Goal: Information Seeking & Learning: Learn about a topic

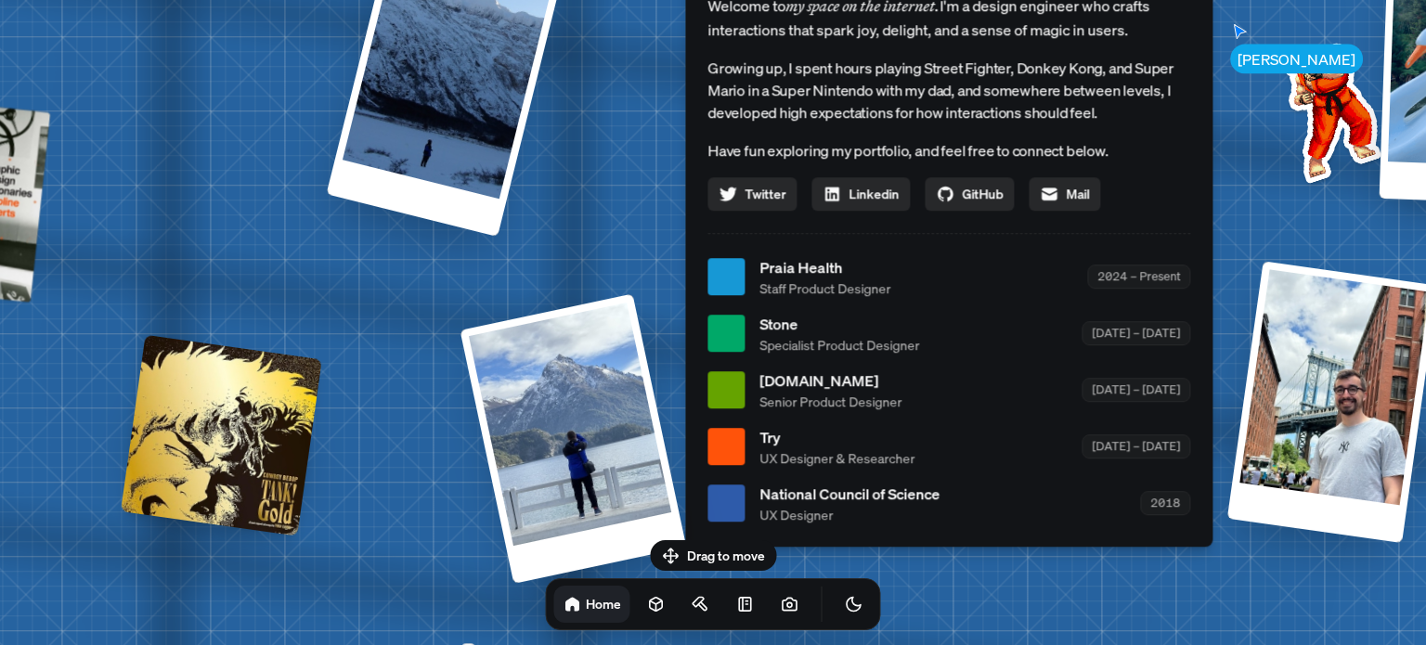
drag, startPoint x: 760, startPoint y: 419, endPoint x: 999, endPoint y: 329, distance: 255.0
click at [999, 329] on div "Stone Specialist Product Designer 2022 – 2024" at bounding box center [974, 334] width 431 height 42
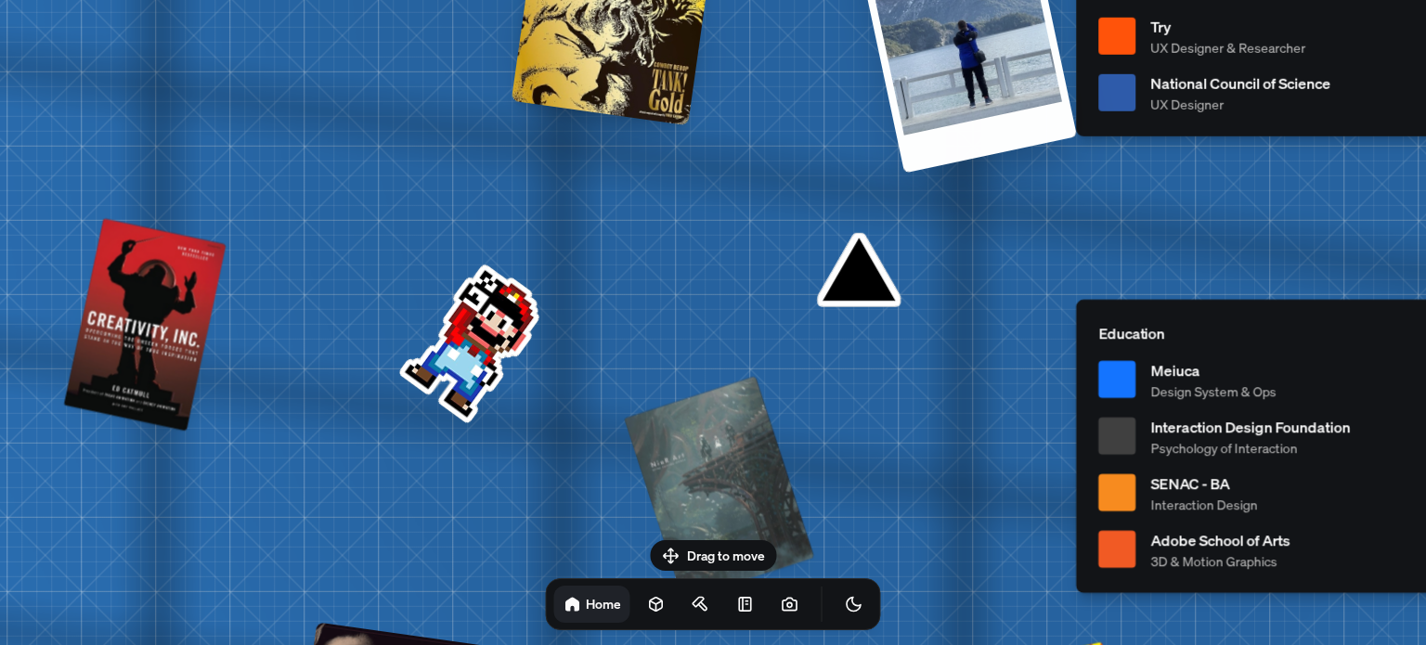
drag, startPoint x: 454, startPoint y: 386, endPoint x: 847, endPoint y: -27, distance: 570.1
click at [847, 0] on html "Andre Andre Souza Design Engineer Welcome to my space on the internet. I'm a de…" at bounding box center [713, 0] width 1426 height 0
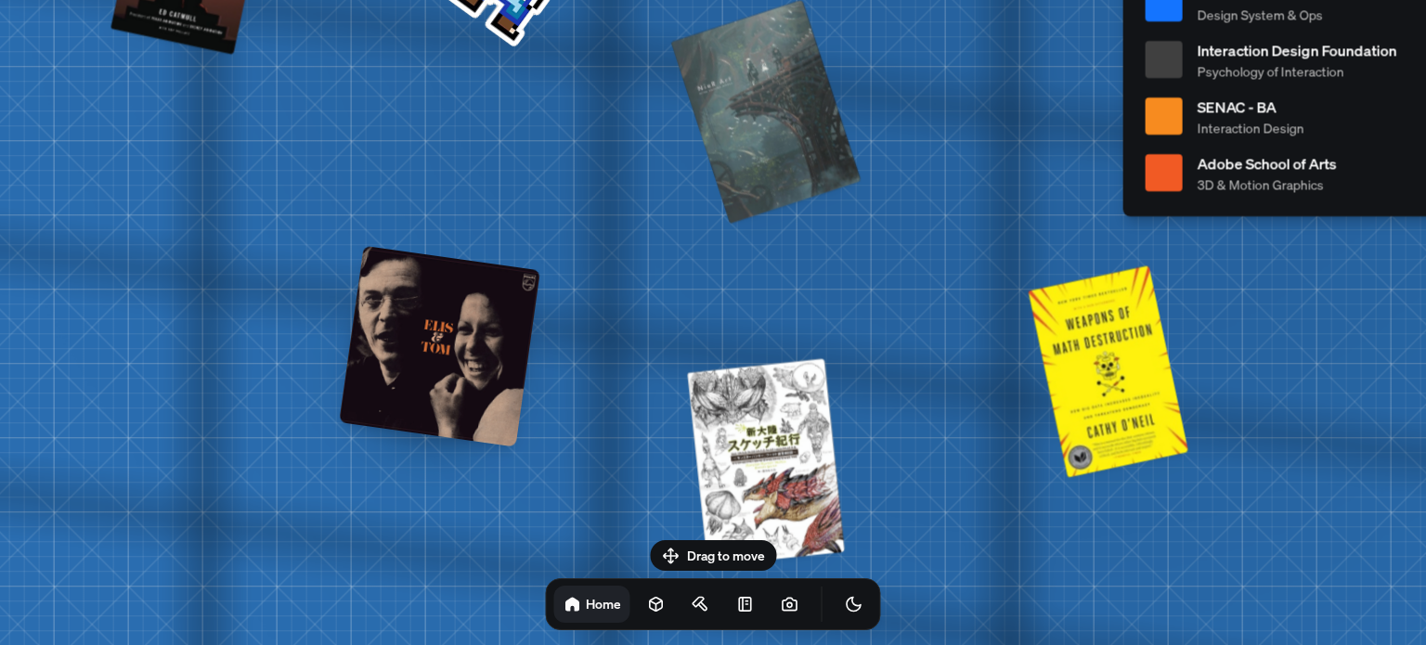
drag, startPoint x: 642, startPoint y: 403, endPoint x: 728, endPoint y: -3, distance: 414.8
click at [728, 0] on html "Andre Andre Souza Design Engineer Welcome to my space on the internet. I'm a de…" at bounding box center [713, 0] width 1426 height 0
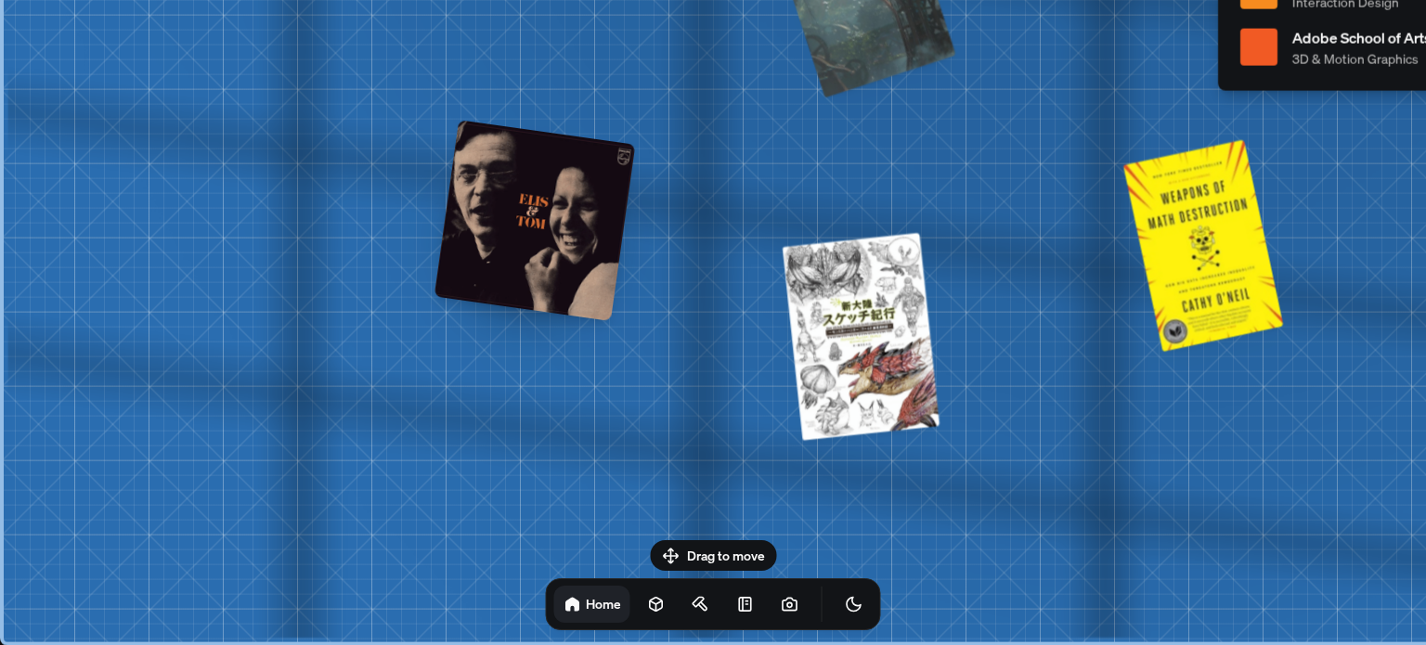
drag, startPoint x: 628, startPoint y: 337, endPoint x: 158, endPoint y: 285, distance: 472.7
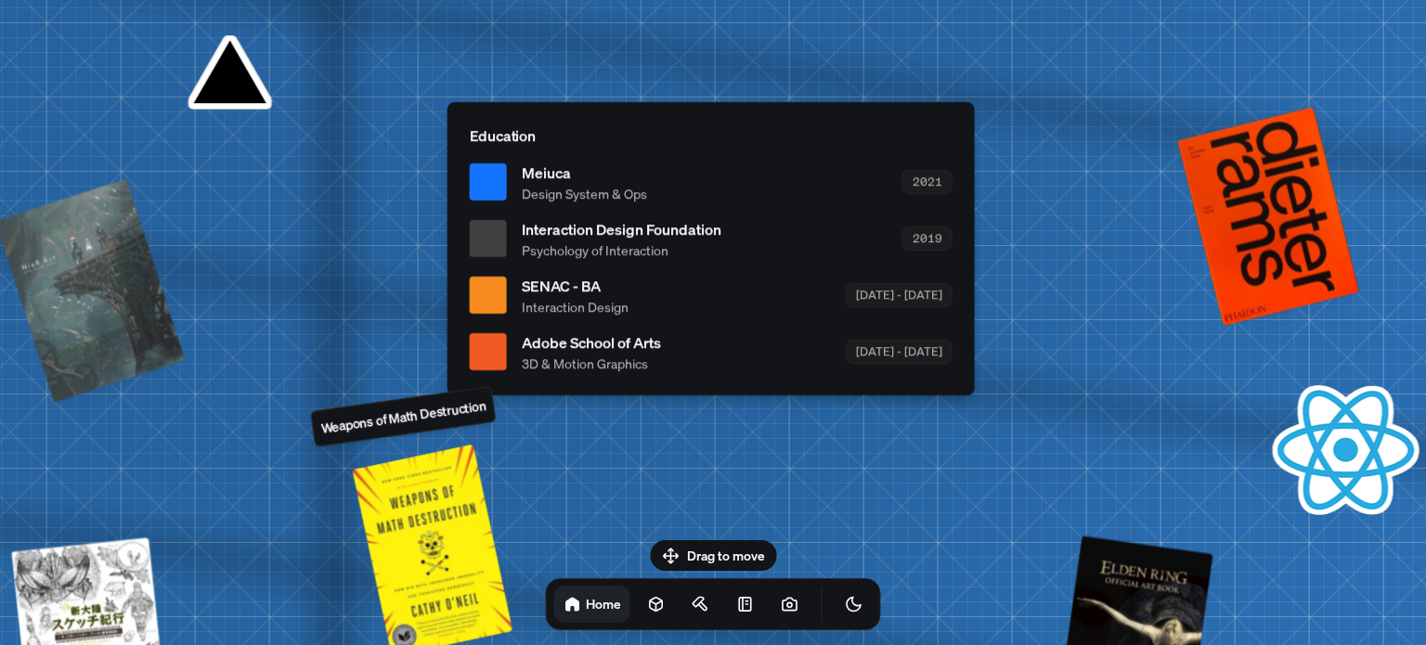
drag, startPoint x: 651, startPoint y: 318, endPoint x: 363, endPoint y: 646, distance: 436.2
click at [363, 0] on html "Andre Andre Souza Design Engineer Welcome to my space on the internet. I'm a de…" at bounding box center [713, 0] width 1426 height 0
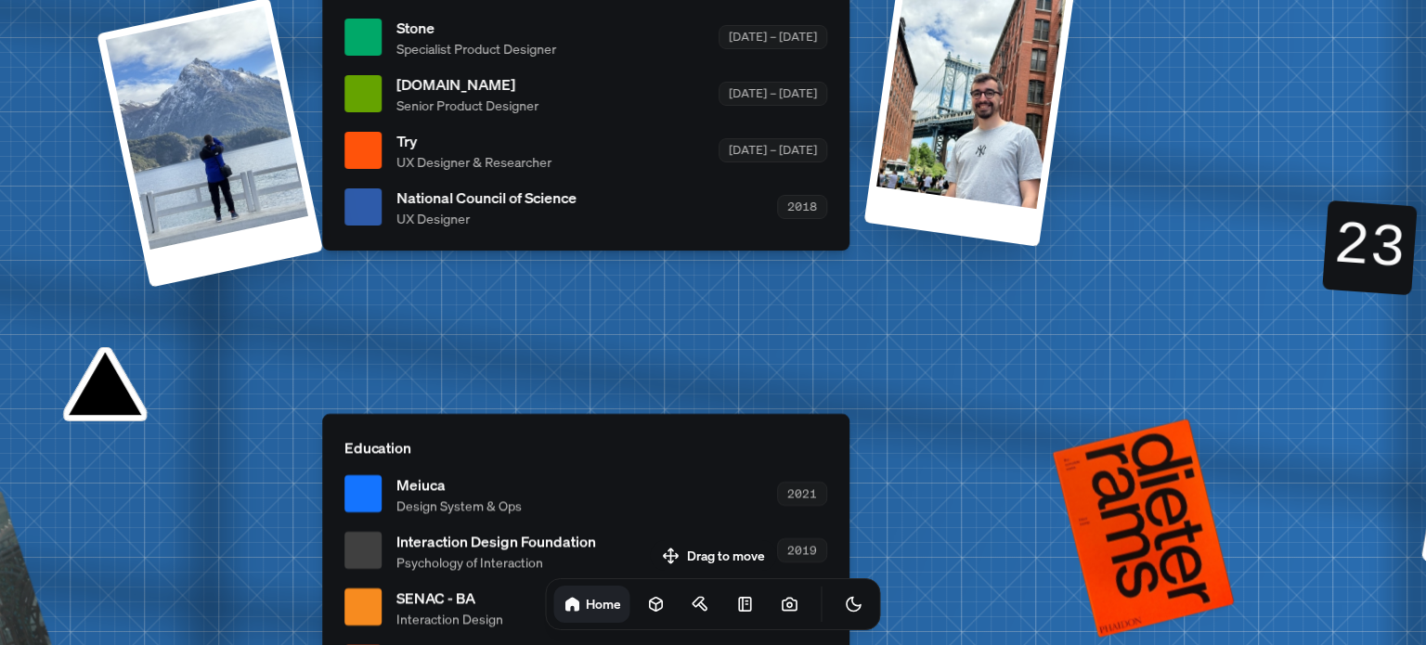
drag, startPoint x: 663, startPoint y: 310, endPoint x: 572, endPoint y: 564, distance: 269.3
click at [572, 0] on body "Andre Andre Souza Design Engineer Welcome to my space on the internet. I'm a de…" at bounding box center [713, 0] width 1426 height 0
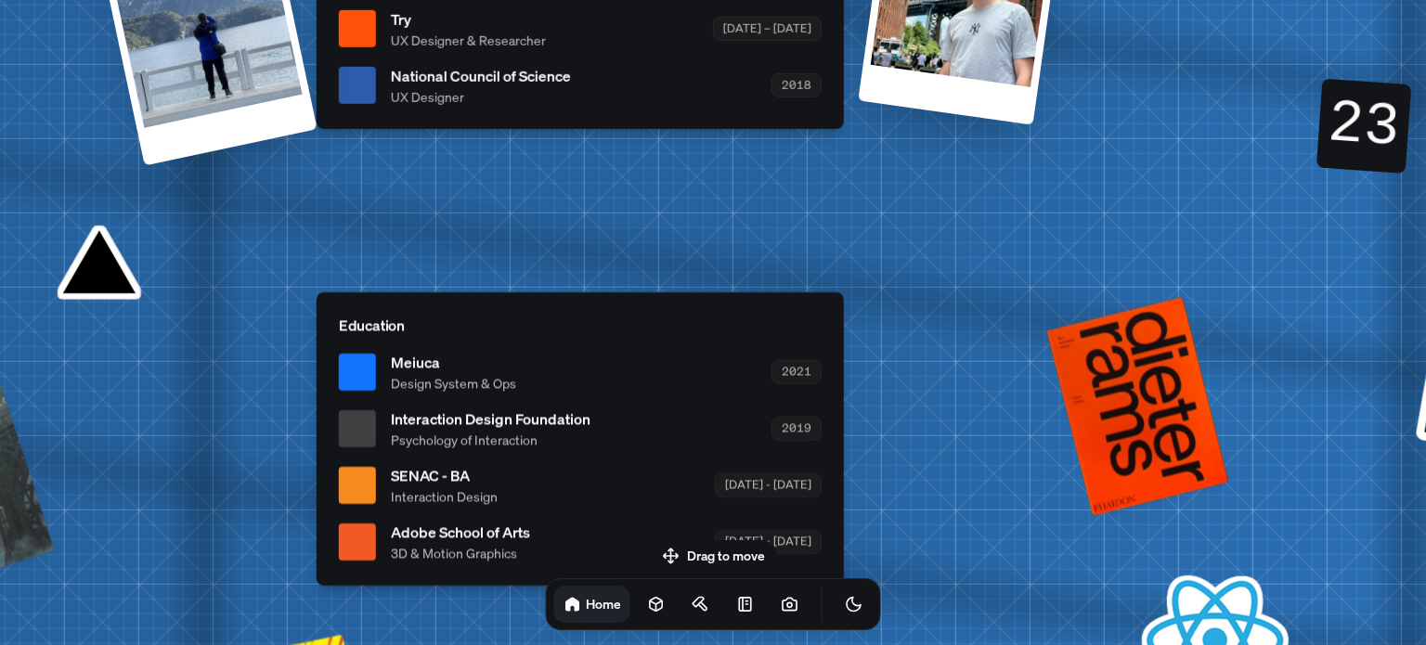
drag, startPoint x: 650, startPoint y: 421, endPoint x: 650, endPoint y: 292, distance: 128.1
click at [650, 292] on div "Education Meiuca Design System & Ops 2021 Interaction Design Foundation Psychol…" at bounding box center [580, 438] width 527 height 293
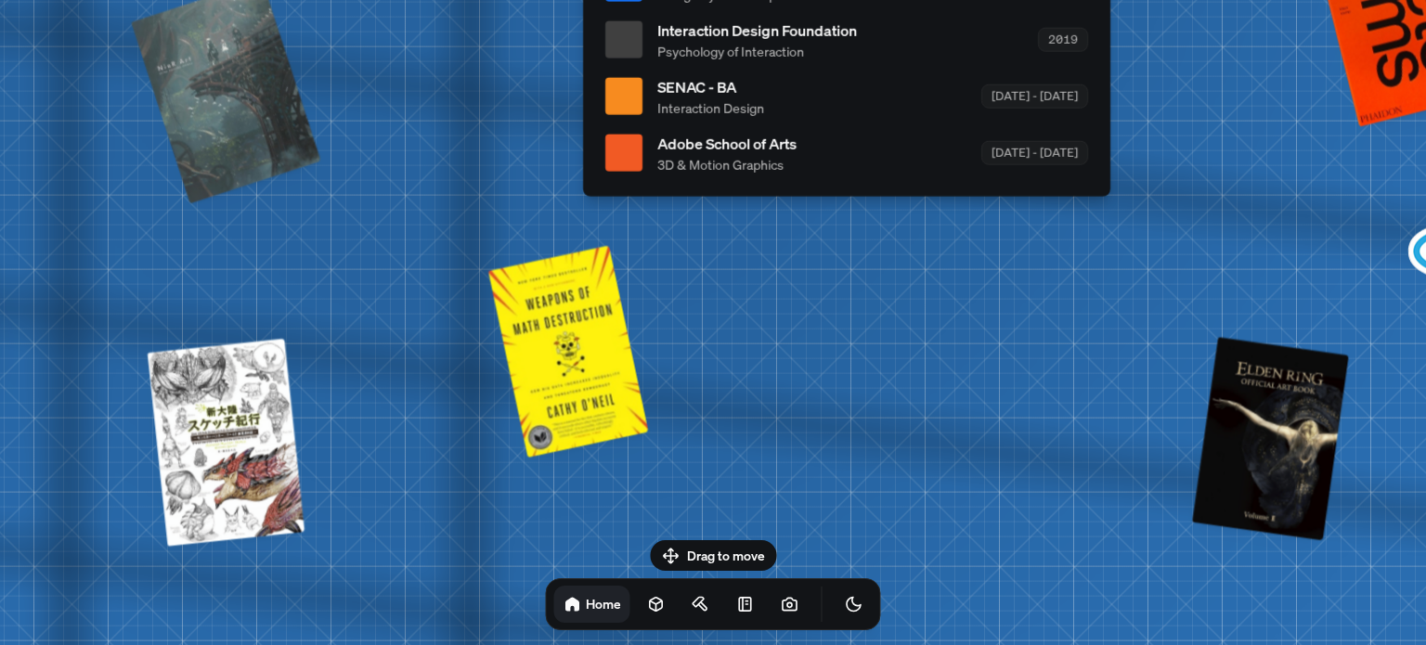
drag, startPoint x: 500, startPoint y: 409, endPoint x: 766, endPoint y: 20, distance: 471.5
click at [766, 20] on span "Interaction Design Foundation" at bounding box center [757, 30] width 200 height 22
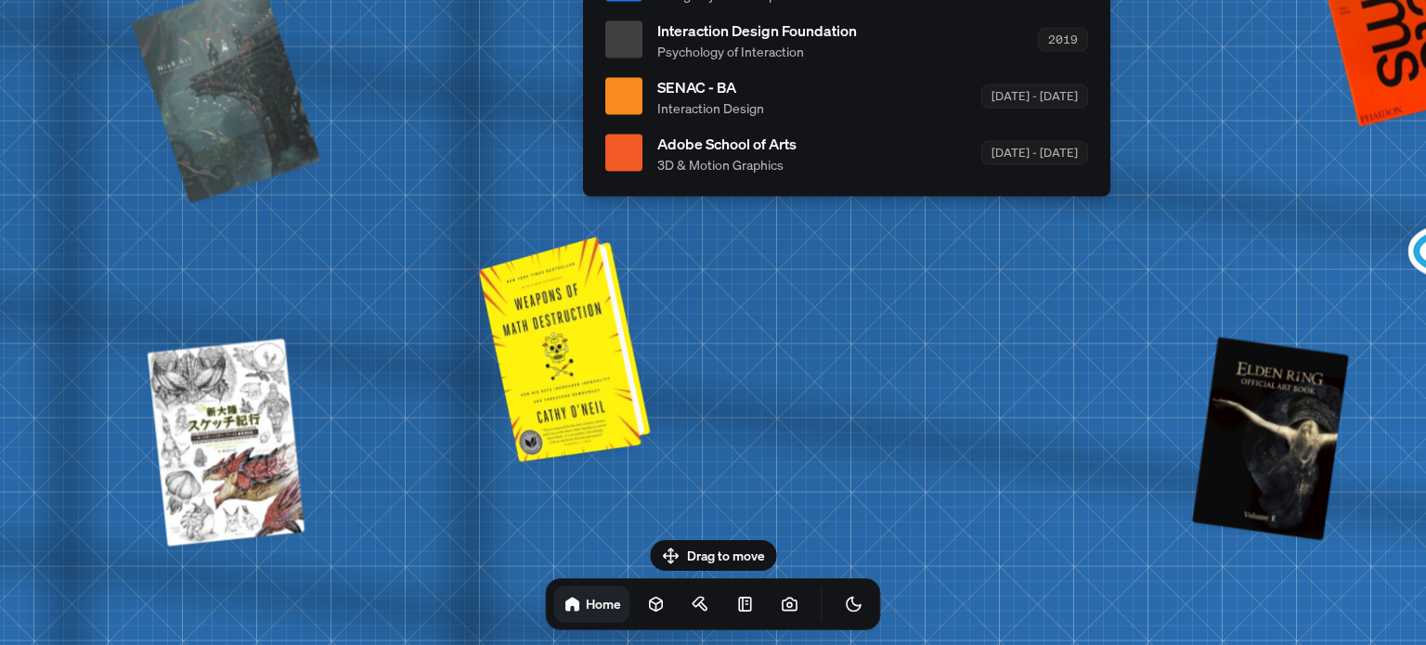
click at [575, 330] on div at bounding box center [567, 347] width 157 height 216
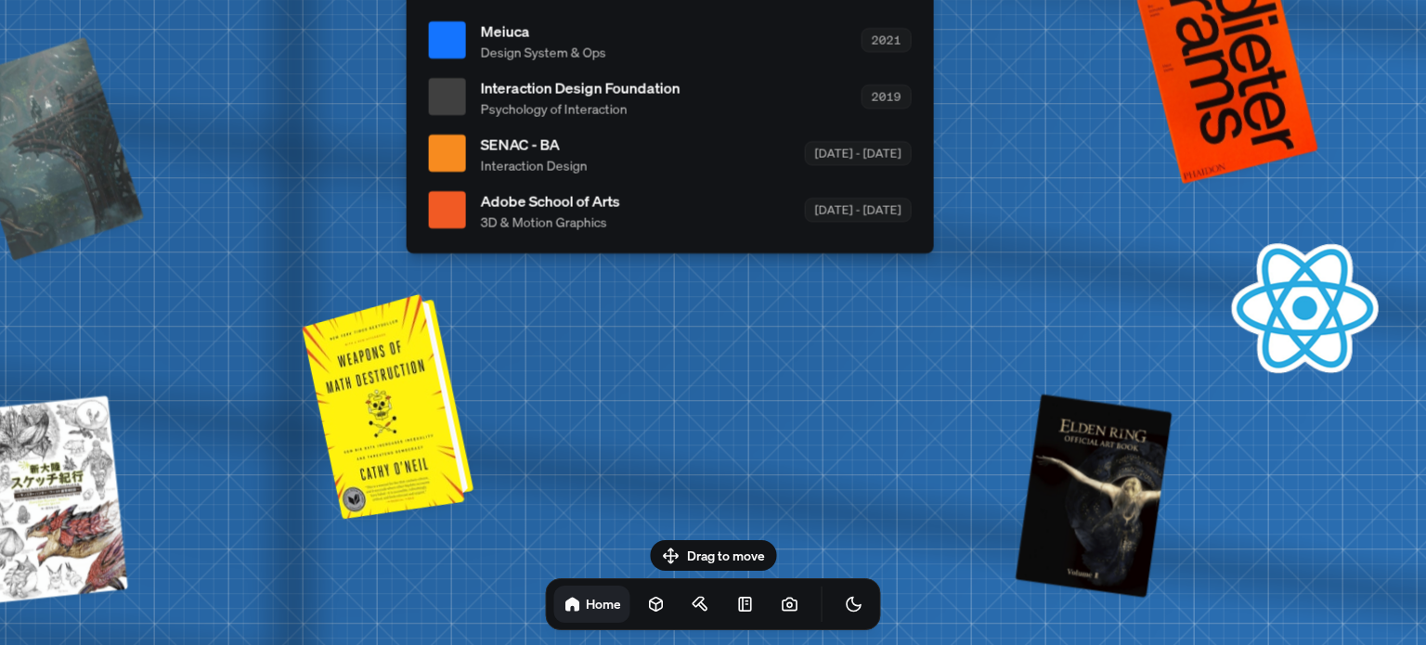
drag, startPoint x: 597, startPoint y: 352, endPoint x: 420, endPoint y: 409, distance: 186.2
click at [420, 409] on div at bounding box center [390, 404] width 157 height 216
click at [406, 425] on div at bounding box center [390, 404] width 157 height 216
drag, startPoint x: 406, startPoint y: 425, endPoint x: 689, endPoint y: 384, distance: 286.1
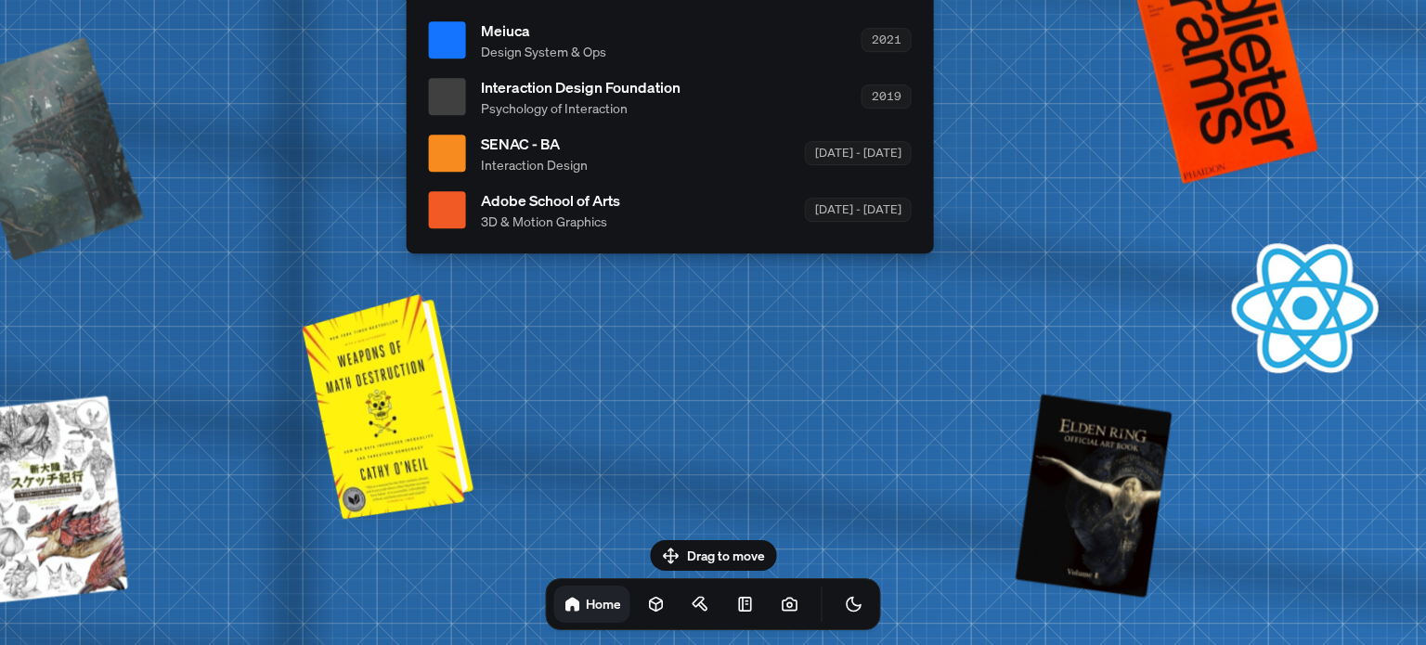
click at [469, 384] on div at bounding box center [390, 404] width 157 height 216
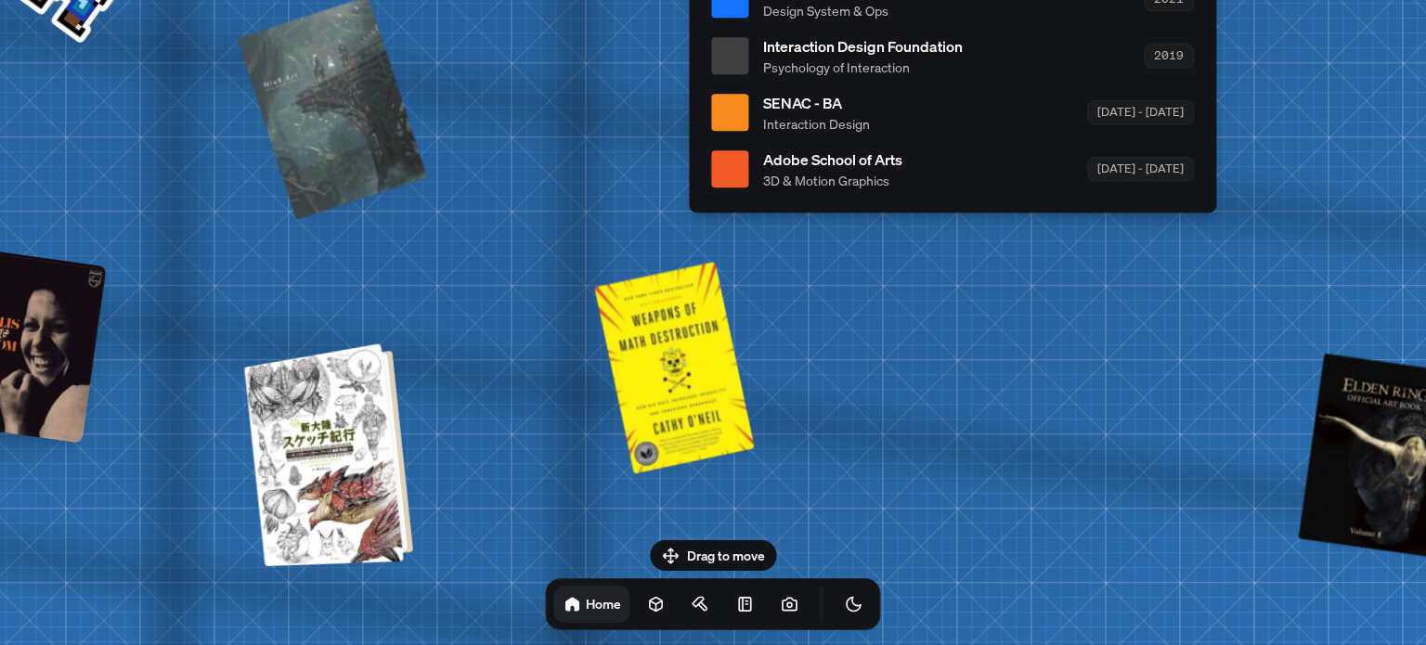
click at [349, 439] on div at bounding box center [331, 453] width 154 height 214
